Goal: Task Accomplishment & Management: Use online tool/utility

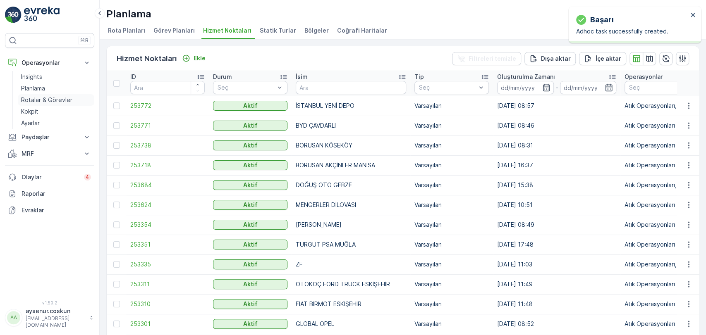
click at [42, 97] on p "Rotalar & Görevler" at bounding box center [46, 100] width 51 height 8
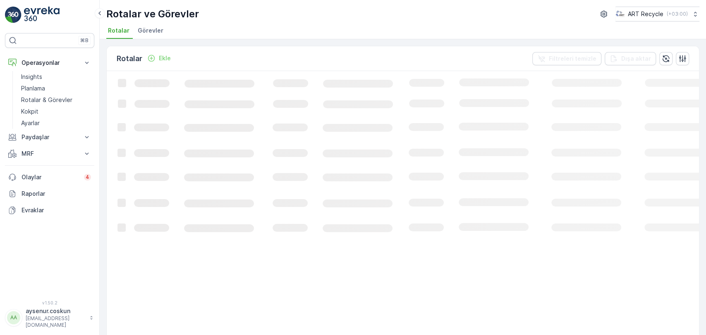
click at [146, 26] on li "Görevler" at bounding box center [151, 32] width 31 height 14
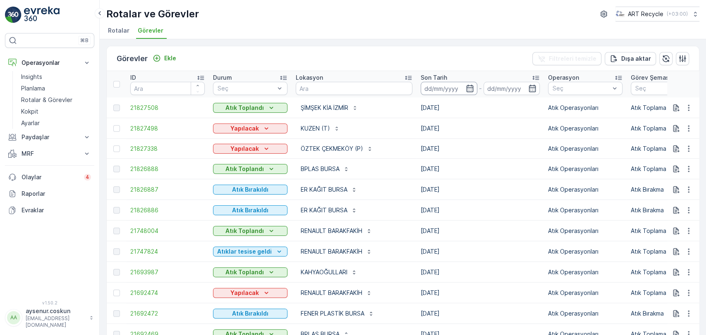
click at [435, 86] on input at bounding box center [449, 88] width 57 height 13
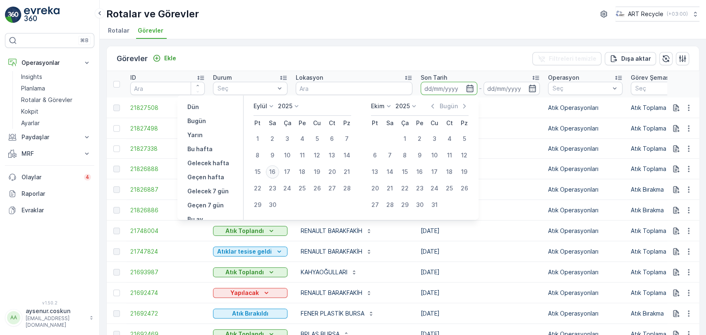
click at [273, 166] on div "16" at bounding box center [272, 171] width 13 height 13
type input "[DATE]"
click at [273, 166] on div "16" at bounding box center [272, 171] width 13 height 13
type input "[DATE]"
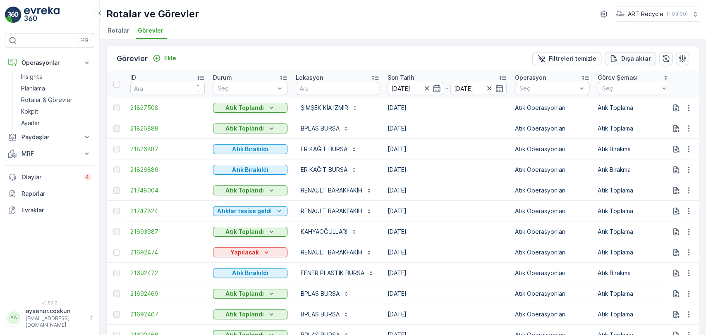
click at [638, 57] on p "Dışa aktar" at bounding box center [636, 59] width 30 height 8
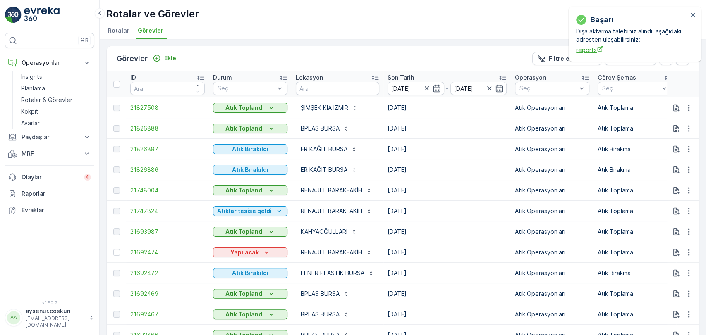
click at [591, 52] on span "reports" at bounding box center [632, 50] width 112 height 9
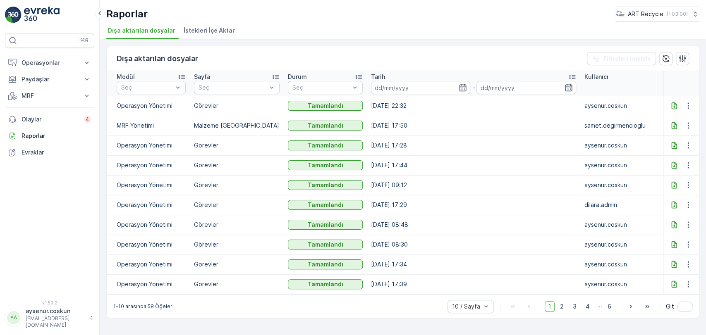
click at [673, 107] on icon at bounding box center [673, 105] width 5 height 7
click at [53, 60] on p "Operasyonlar" at bounding box center [50, 63] width 56 height 8
click at [55, 78] on link "Insights" at bounding box center [56, 77] width 77 height 12
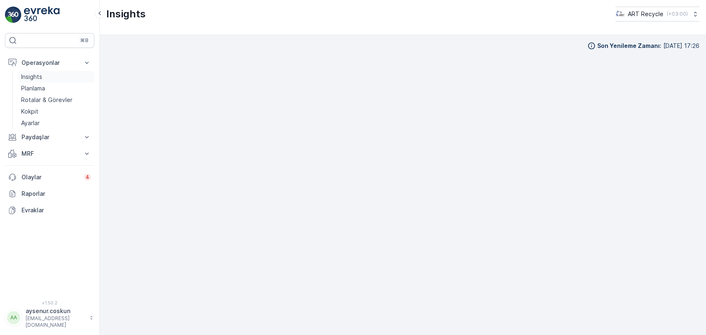
click at [55, 78] on link "Insights" at bounding box center [56, 77] width 77 height 12
